Goal: Transaction & Acquisition: Purchase product/service

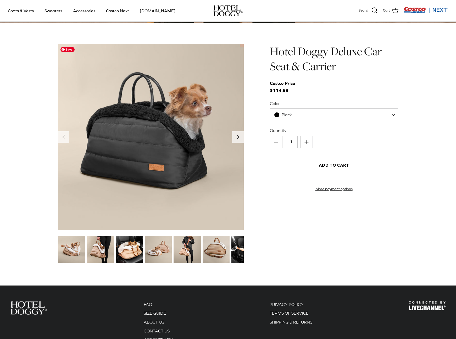
scroll to position [538, 0]
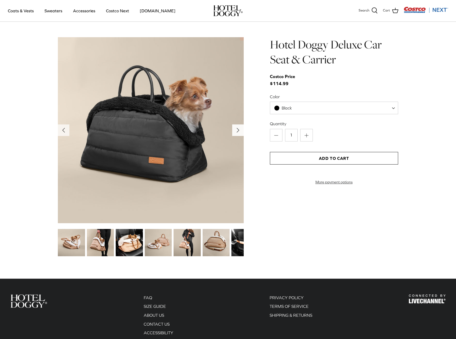
click at [242, 128] on button "Right" at bounding box center [238, 130] width 12 height 12
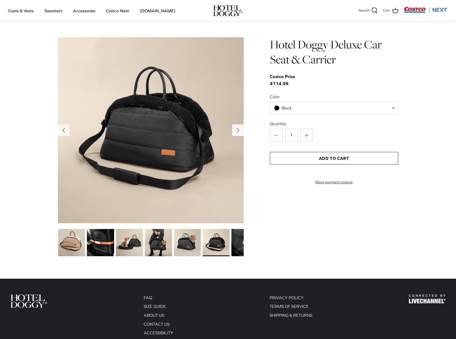
click at [240, 132] on icon "Right" at bounding box center [238, 130] width 8 height 8
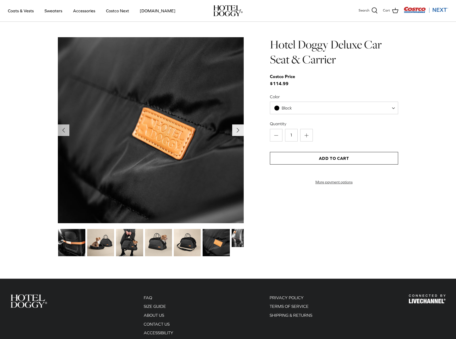
click at [238, 131] on polyline "Next" at bounding box center [238, 130] width 2 height 4
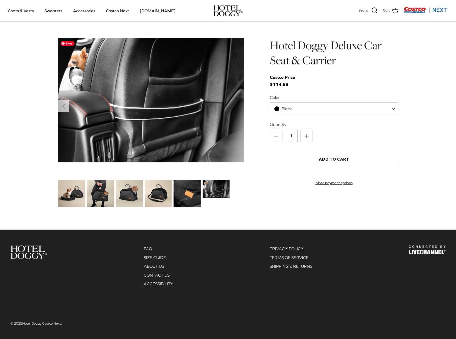
scroll to position [526, 0]
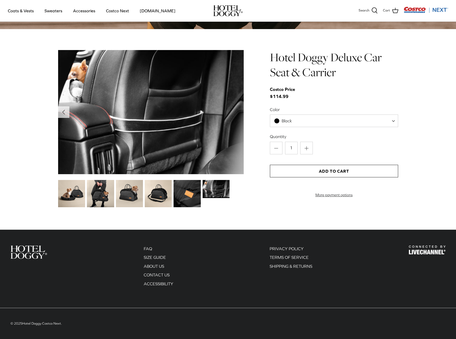
click at [93, 198] on img at bounding box center [100, 193] width 27 height 27
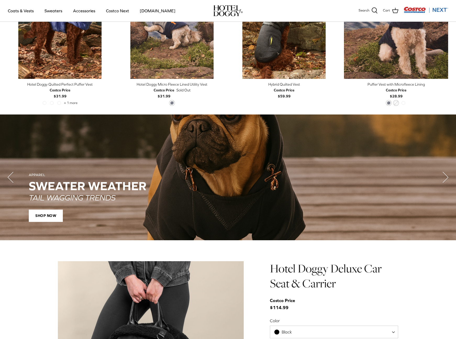
scroll to position [402, 0]
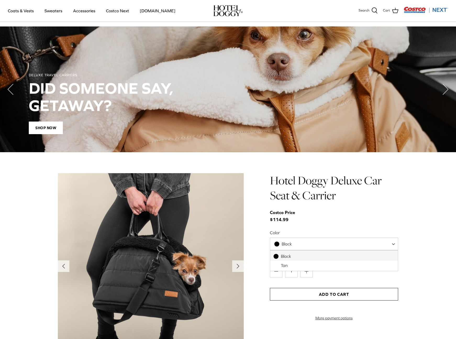
click at [291, 245] on span "Black" at bounding box center [287, 244] width 10 height 5
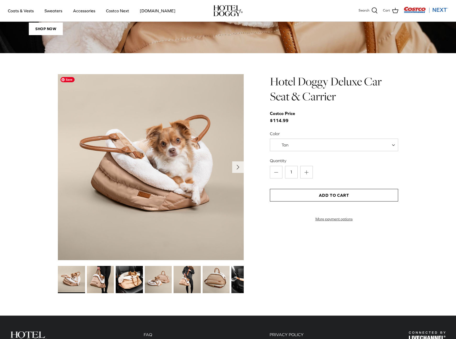
scroll to position [502, 0]
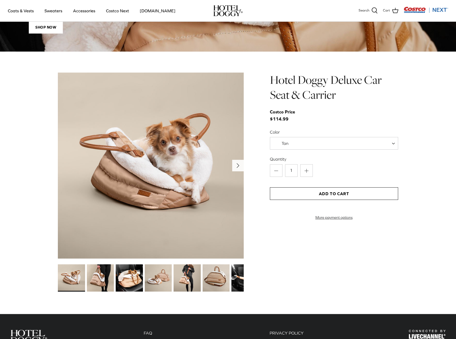
click at [240, 166] on icon "Right" at bounding box center [238, 165] width 8 height 8
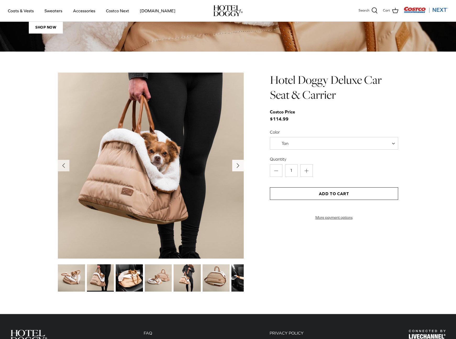
click at [235, 167] on icon "Right" at bounding box center [238, 165] width 8 height 8
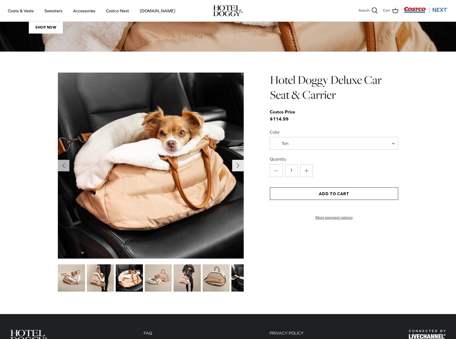
click at [235, 168] on icon "Right" at bounding box center [238, 165] width 8 height 8
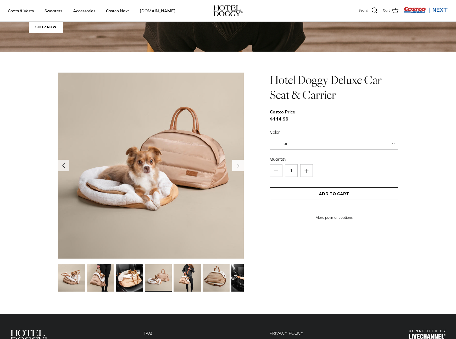
click at [238, 166] on polyline "Next" at bounding box center [238, 166] width 2 height 4
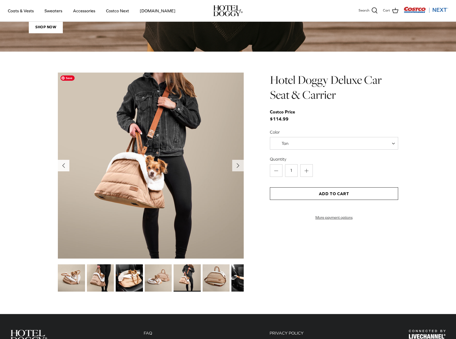
click at [62, 168] on icon "Left" at bounding box center [63, 165] width 8 height 8
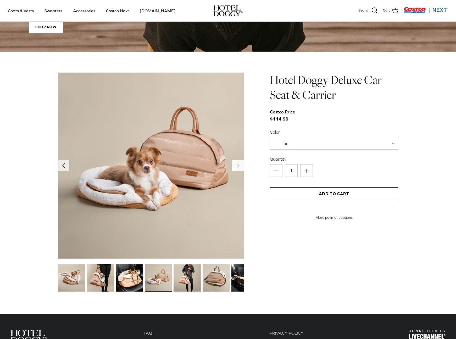
click at [237, 166] on icon "Right" at bounding box center [238, 165] width 8 height 8
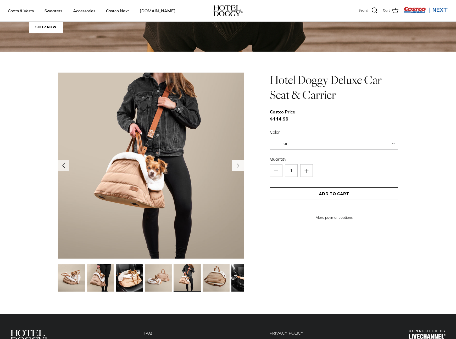
click at [238, 168] on icon "Right" at bounding box center [238, 165] width 8 height 8
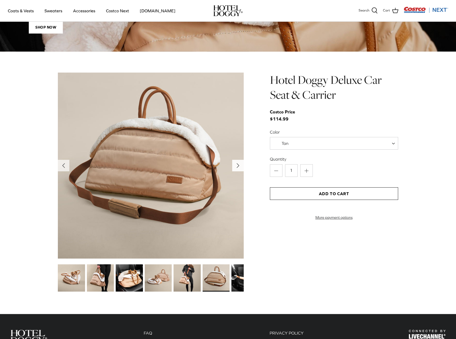
click at [237, 166] on icon "Right" at bounding box center [238, 165] width 8 height 8
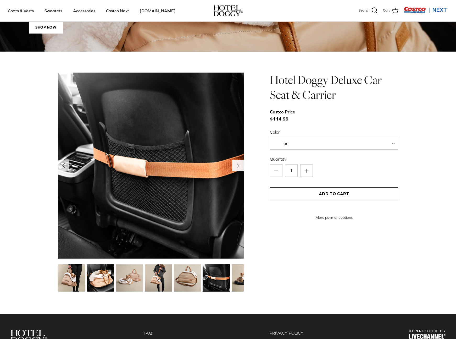
click at [236, 167] on icon "Right" at bounding box center [238, 165] width 8 height 8
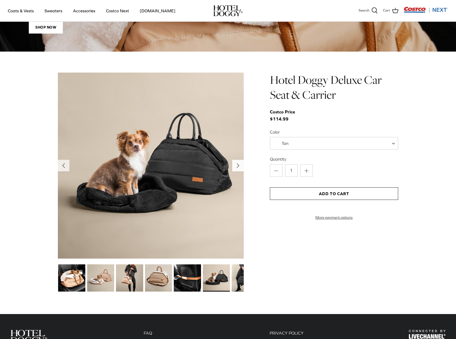
click at [237, 167] on icon "Right" at bounding box center [238, 165] width 8 height 8
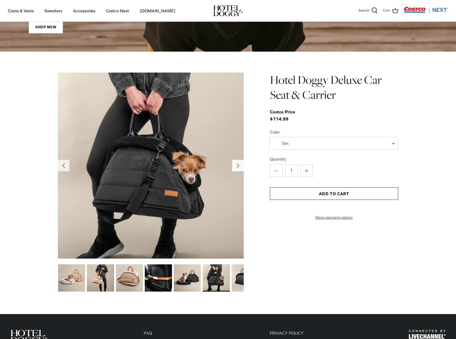
click at [236, 167] on icon "Right" at bounding box center [238, 165] width 8 height 8
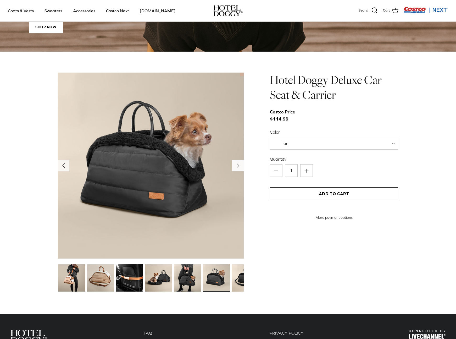
click at [235, 167] on icon "Right" at bounding box center [238, 165] width 8 height 8
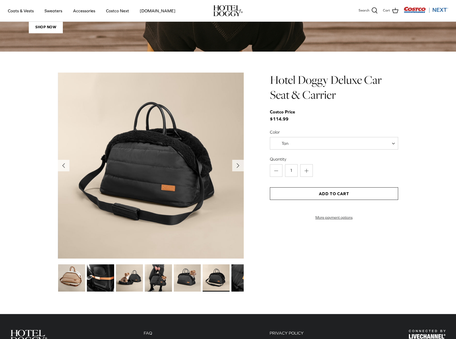
click at [295, 143] on span "Tan" at bounding box center [284, 144] width 29 height 6
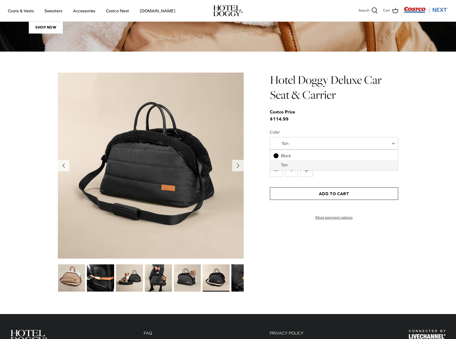
click at [297, 143] on span "Tan" at bounding box center [284, 144] width 29 height 6
select select "Black"
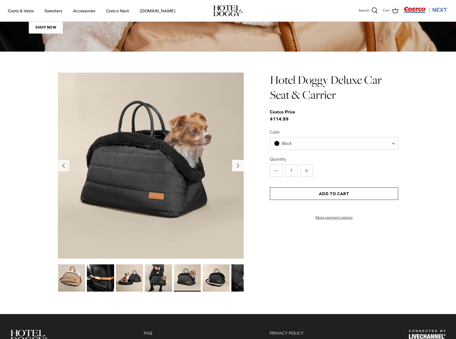
click at [235, 166] on icon "Right" at bounding box center [238, 165] width 8 height 8
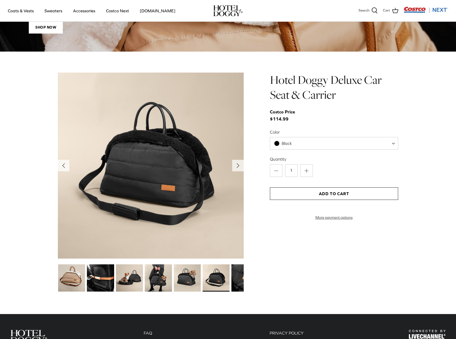
drag, startPoint x: 238, startPoint y: 166, endPoint x: 247, endPoint y: 166, distance: 9.4
click at [238, 166] on polyline "Next" at bounding box center [238, 166] width 2 height 4
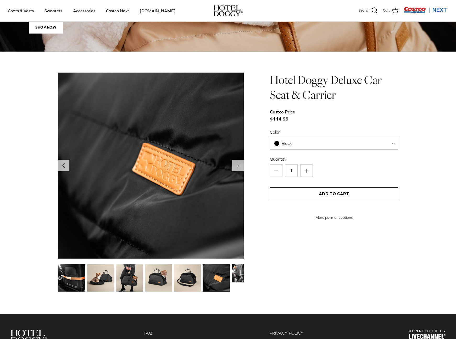
click at [365, 194] on button "Add to Cart" at bounding box center [334, 193] width 128 height 13
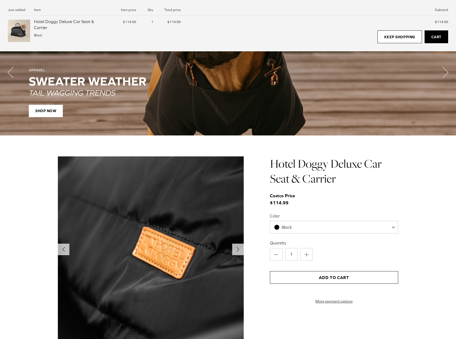
scroll to position [399, 0]
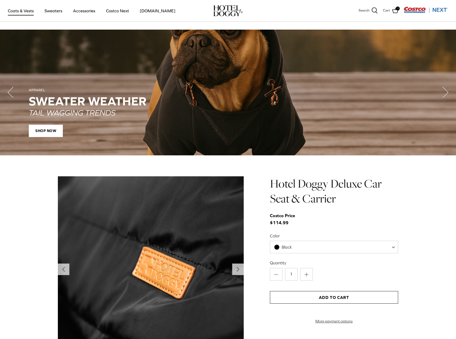
click at [25, 12] on link "Coats & Vests" at bounding box center [20, 11] width 35 height 18
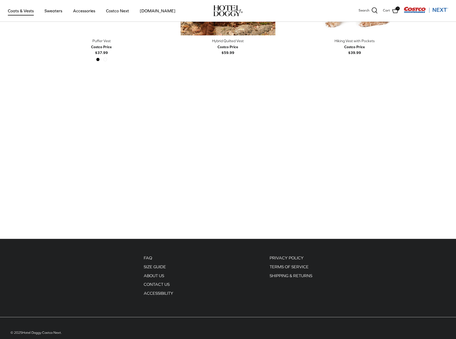
scroll to position [1053, 0]
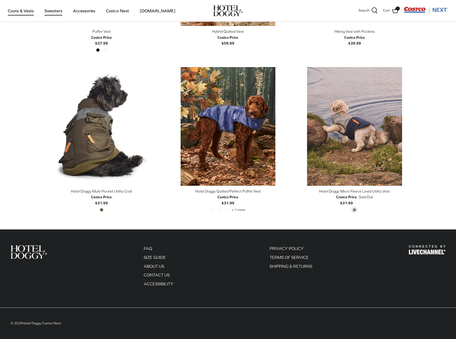
click at [56, 10] on link "Sweaters" at bounding box center [53, 11] width 27 height 18
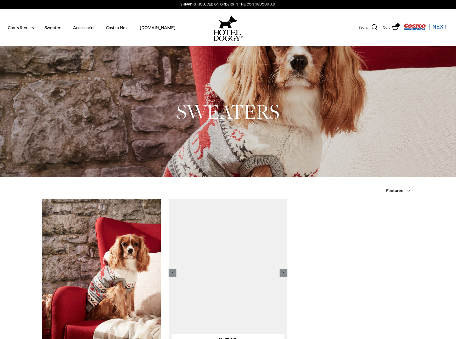
scroll to position [124, 0]
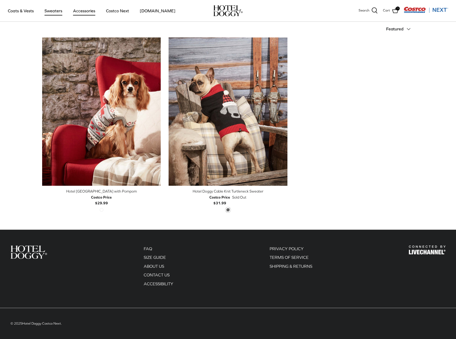
click at [87, 12] on link "Accessories" at bounding box center [84, 11] width 32 height 18
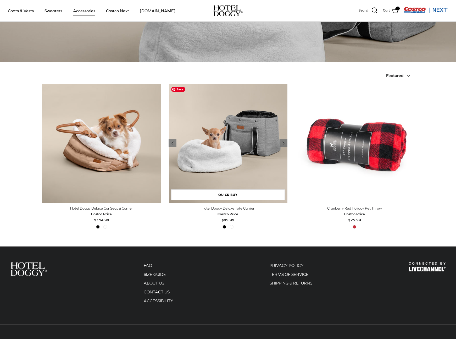
scroll to position [94, 0]
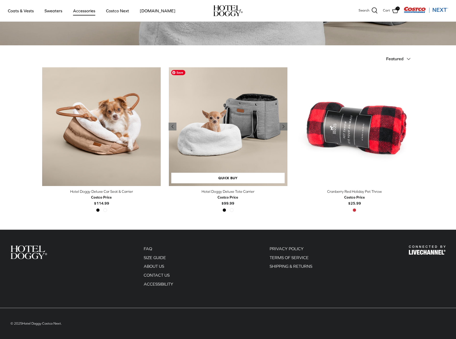
click at [247, 123] on img "Hotel Doggy Deluxe Tote Carrier" at bounding box center [228, 126] width 119 height 119
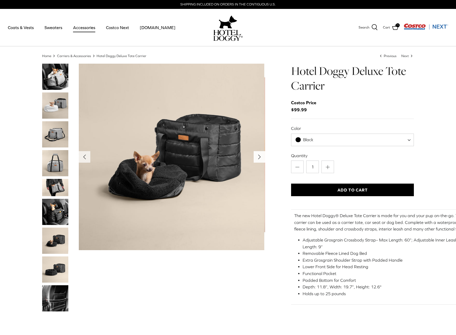
click at [258, 155] on icon "Right" at bounding box center [259, 157] width 8 height 8
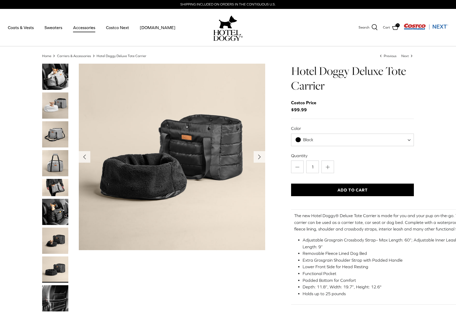
click at [260, 158] on icon "Right" at bounding box center [259, 157] width 8 height 8
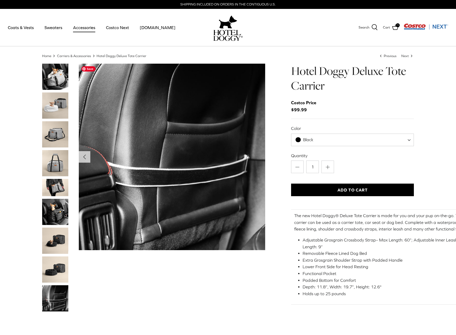
click at [262, 158] on img "Show Gallery" at bounding box center [172, 157] width 187 height 187
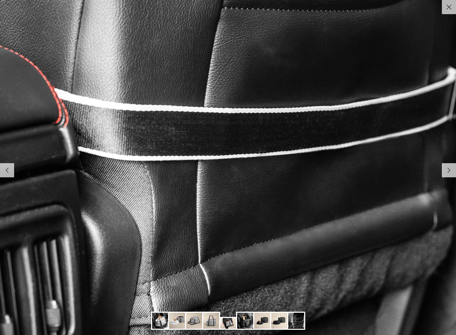
click at [158, 323] on img at bounding box center [160, 321] width 16 height 16
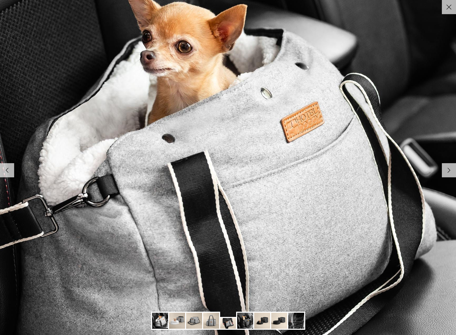
click at [449, 169] on icon "Right" at bounding box center [449, 170] width 9 height 9
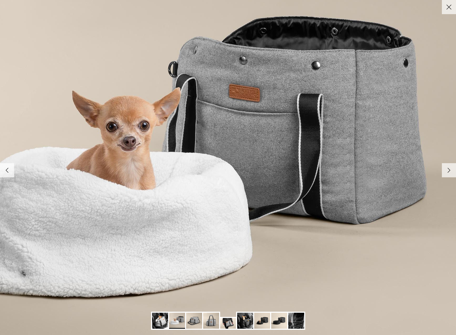
click at [449, 171] on polyline at bounding box center [449, 170] width 2 height 4
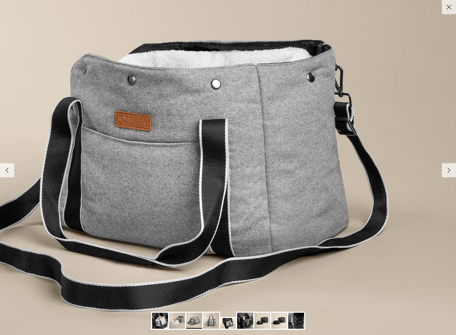
click at [449, 168] on icon "Right" at bounding box center [449, 170] width 9 height 9
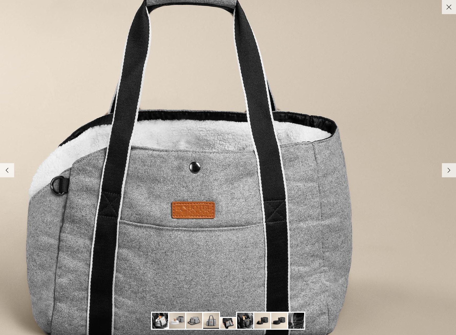
click at [447, 170] on icon "Right" at bounding box center [449, 170] width 9 height 9
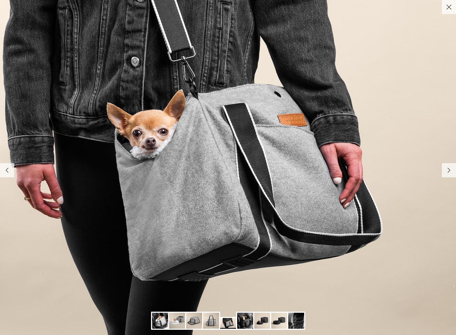
click at [449, 169] on polyline at bounding box center [449, 170] width 2 height 4
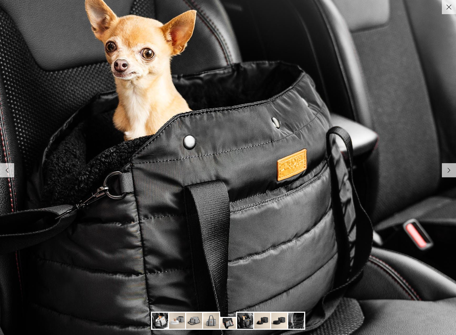
click at [450, 169] on icon "Right" at bounding box center [449, 170] width 9 height 9
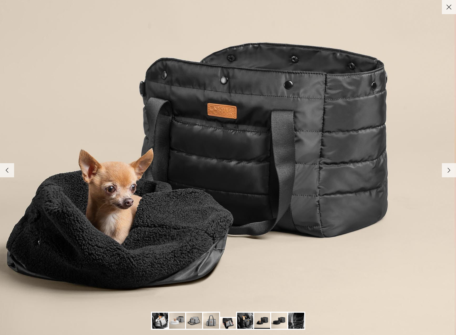
click at [450, 169] on polyline at bounding box center [449, 170] width 2 height 4
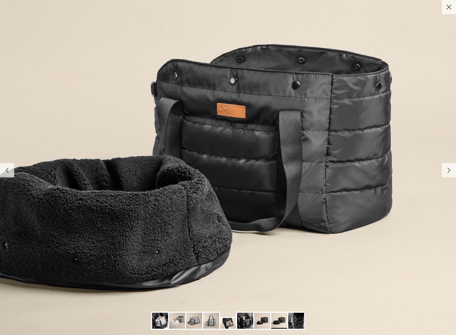
click at [449, 169] on polyline at bounding box center [449, 170] width 2 height 4
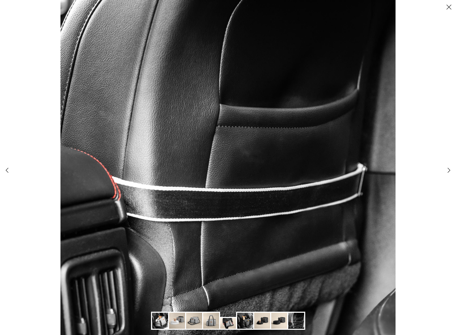
click at [451, 3] on icon "Close" at bounding box center [449, 7] width 9 height 9
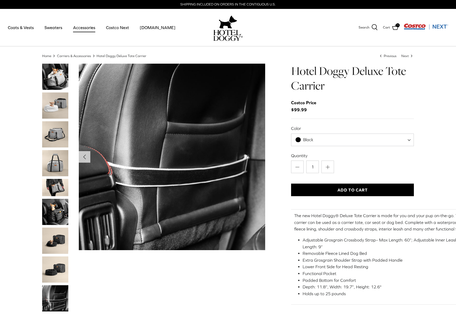
click at [334, 193] on button "Add to Cart" at bounding box center [352, 190] width 123 height 13
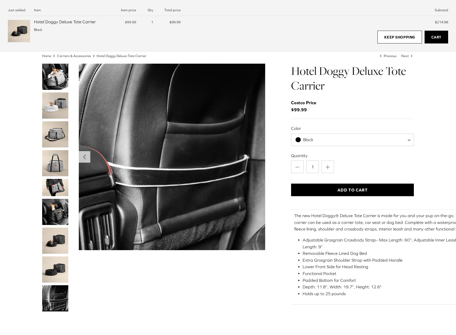
click at [426, 92] on div "Home Right Carriers & Accessories Right Hotel Doggy Deluxe Tote Carrier Left Pr…" at bounding box center [228, 187] width 456 height 269
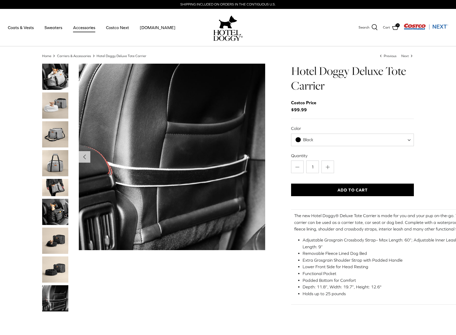
click at [78, 26] on link "Accessories" at bounding box center [84, 28] width 32 height 18
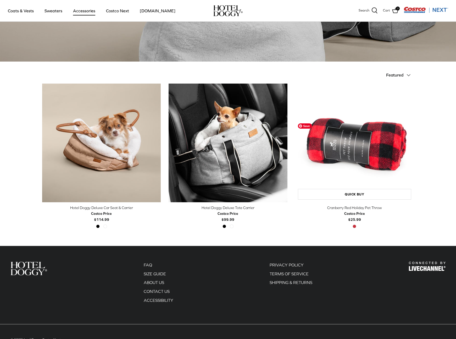
scroll to position [94, 0]
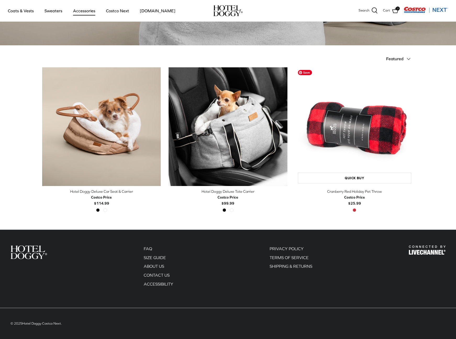
click at [371, 130] on img "Cranberry Red Holiday Pet Throw" at bounding box center [355, 126] width 119 height 119
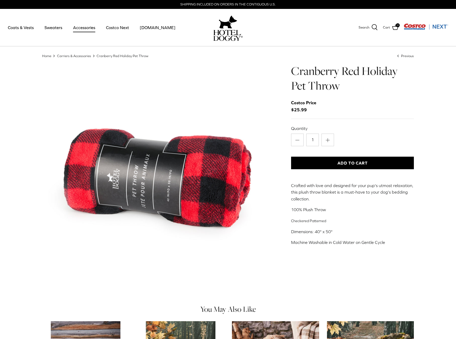
click at [65, 55] on link "Carriers & Accessories" at bounding box center [74, 56] width 34 height 4
